Goal: Information Seeking & Learning: Learn about a topic

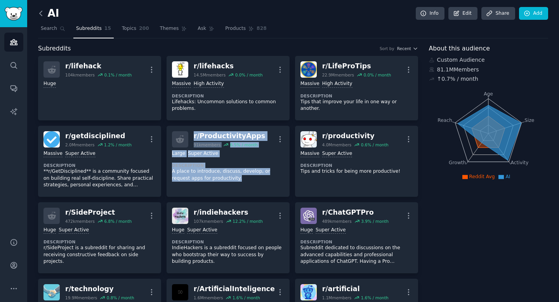
click at [42, 14] on icon at bounding box center [41, 13] width 8 height 8
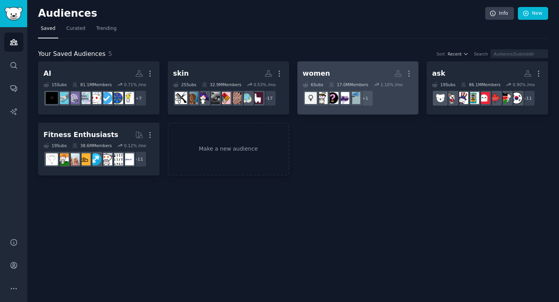
click at [314, 74] on div "women" at bounding box center [317, 74] width 28 height 10
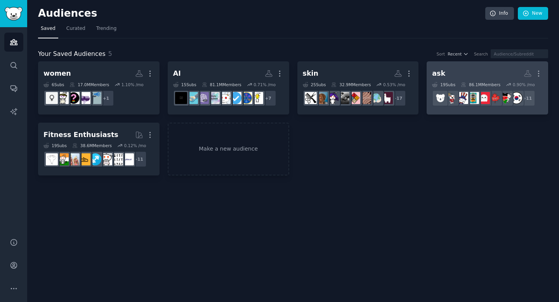
click at [436, 71] on div "ask" at bounding box center [438, 74] width 13 height 10
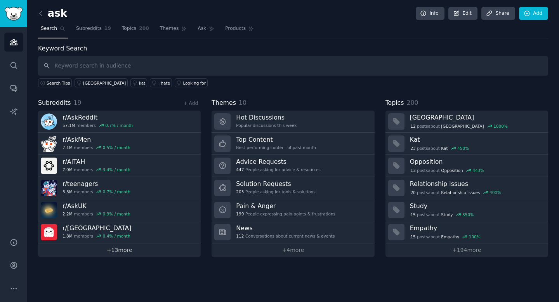
click at [123, 252] on link "+ 13 more" at bounding box center [119, 250] width 163 height 14
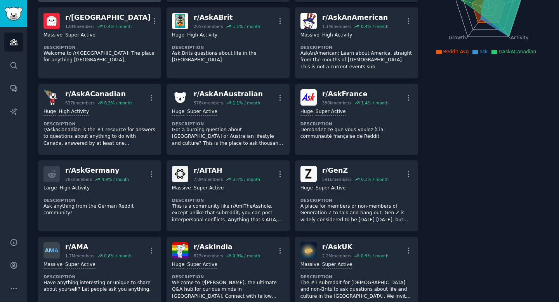
scroll to position [127, 0]
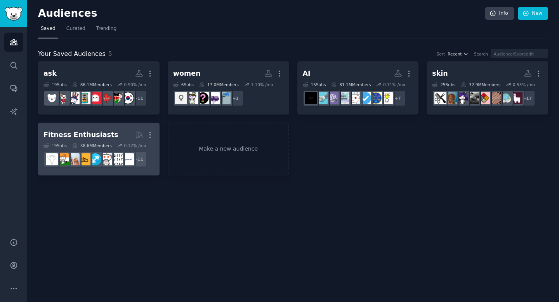
click at [113, 135] on h2 "Fitness Enthusiasts Curated by GummySearch More" at bounding box center [98, 135] width 111 height 14
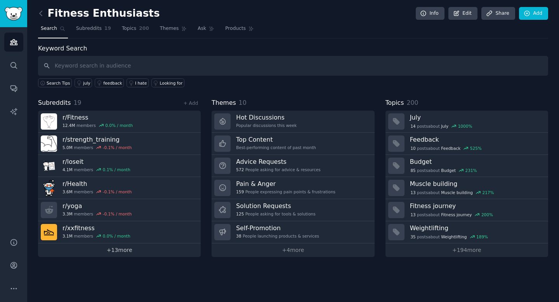
click at [129, 248] on link "+ 13 more" at bounding box center [119, 250] width 163 height 14
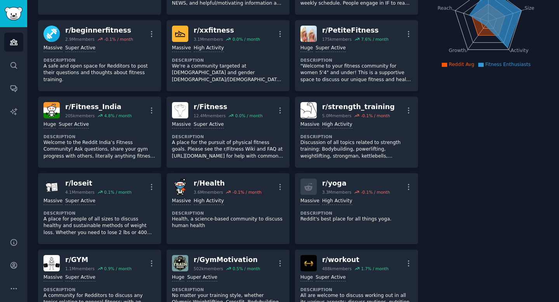
scroll to position [113, 0]
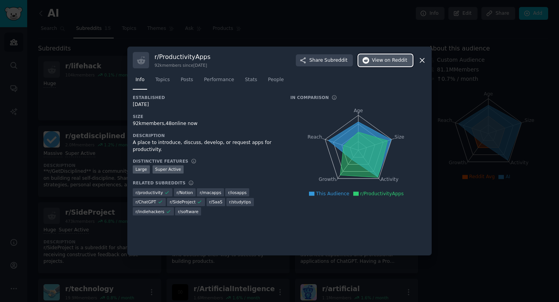
click at [379, 59] on span "View on Reddit" at bounding box center [389, 60] width 35 height 7
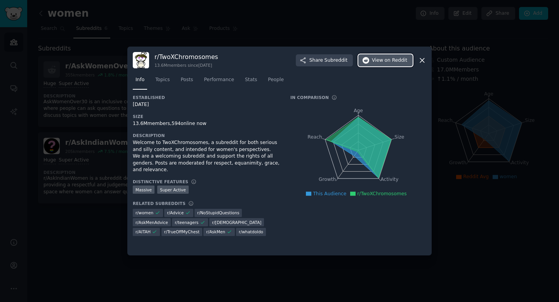
click at [371, 62] on button "View on Reddit" at bounding box center [385, 60] width 54 height 12
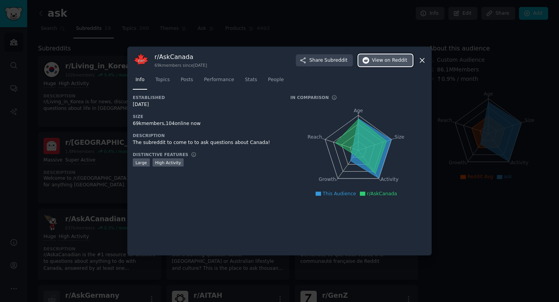
click at [387, 60] on span "on Reddit" at bounding box center [396, 60] width 23 height 7
click at [422, 59] on icon at bounding box center [422, 60] width 8 height 8
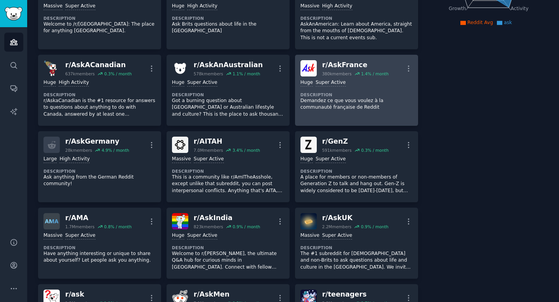
scroll to position [157, 0]
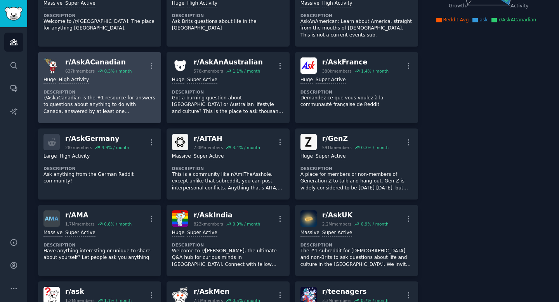
click at [111, 61] on div "r/ AskACanadian" at bounding box center [98, 62] width 66 height 10
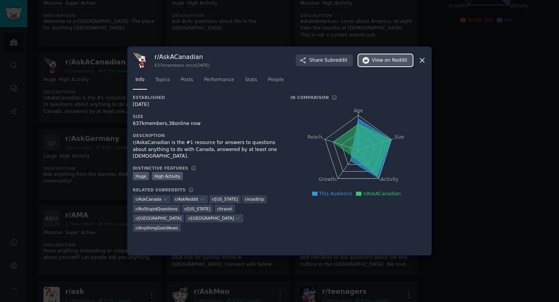
click at [385, 63] on span "on Reddit" at bounding box center [396, 60] width 23 height 7
